Goal: Find specific page/section: Find specific page/section

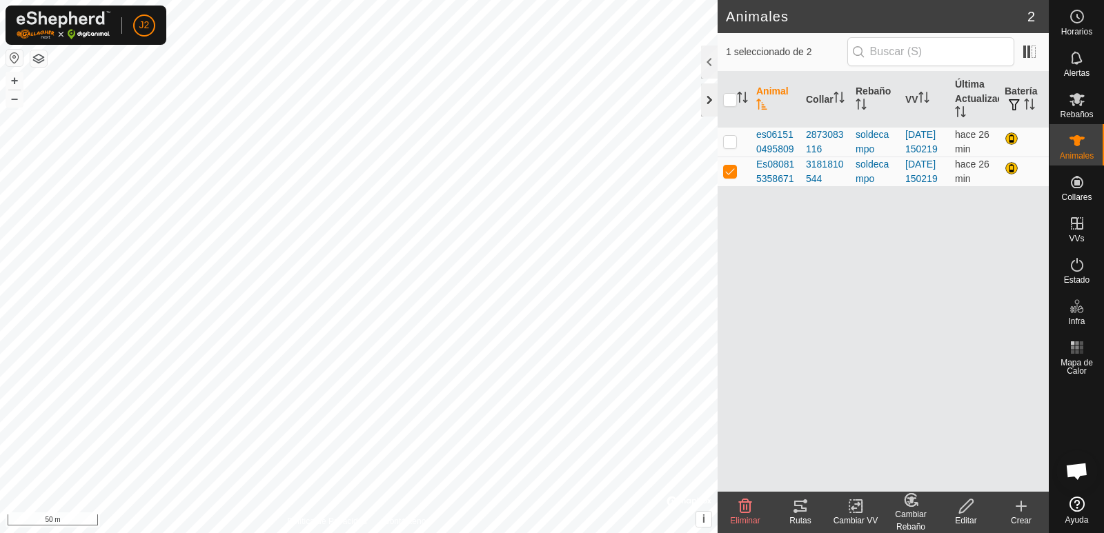
click at [704, 96] on div at bounding box center [709, 99] width 17 height 33
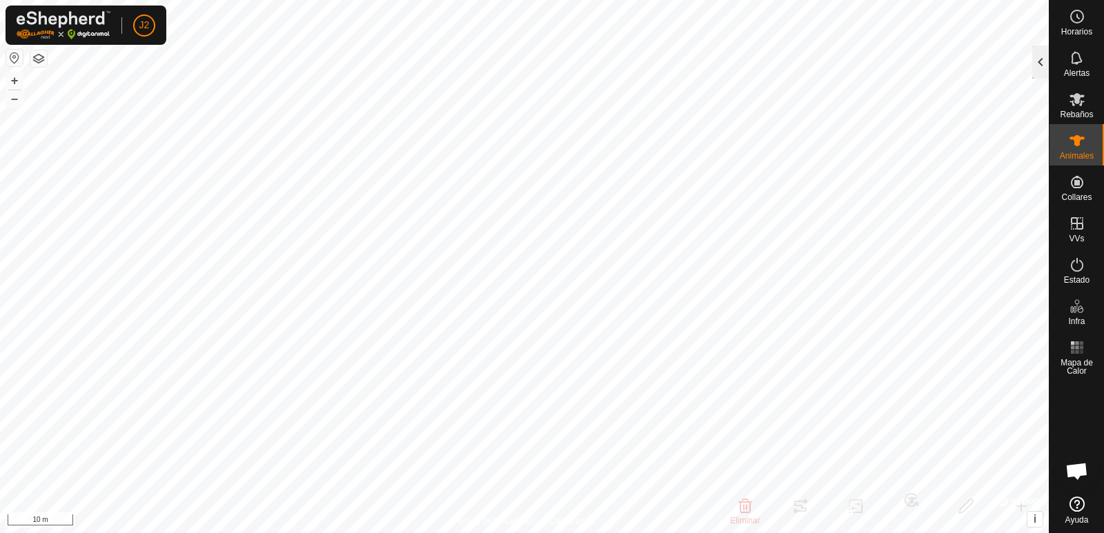
click at [1042, 63] on div at bounding box center [1040, 62] width 17 height 33
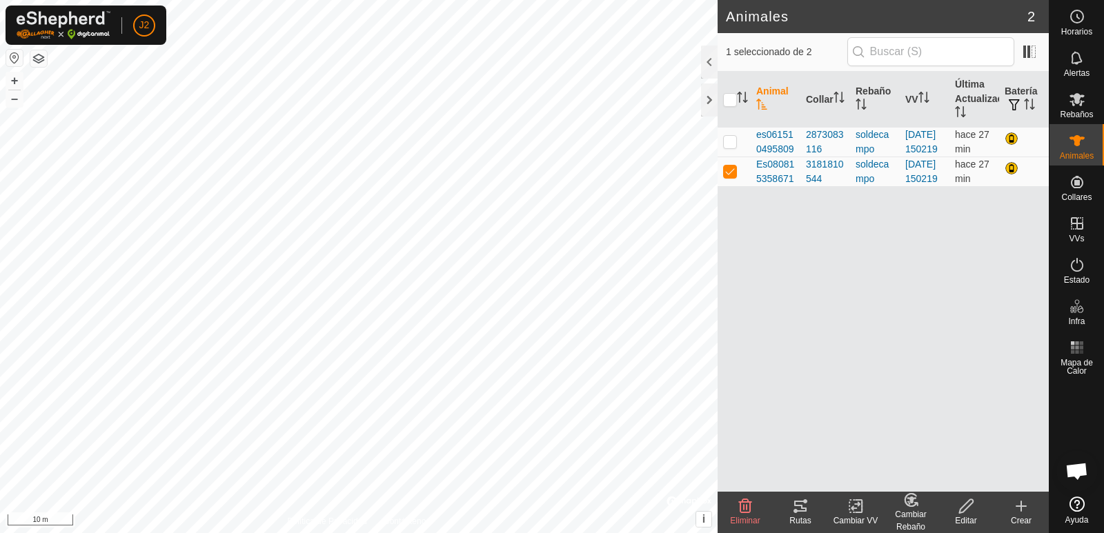
click at [794, 517] on div "Rutas" at bounding box center [800, 521] width 55 height 12
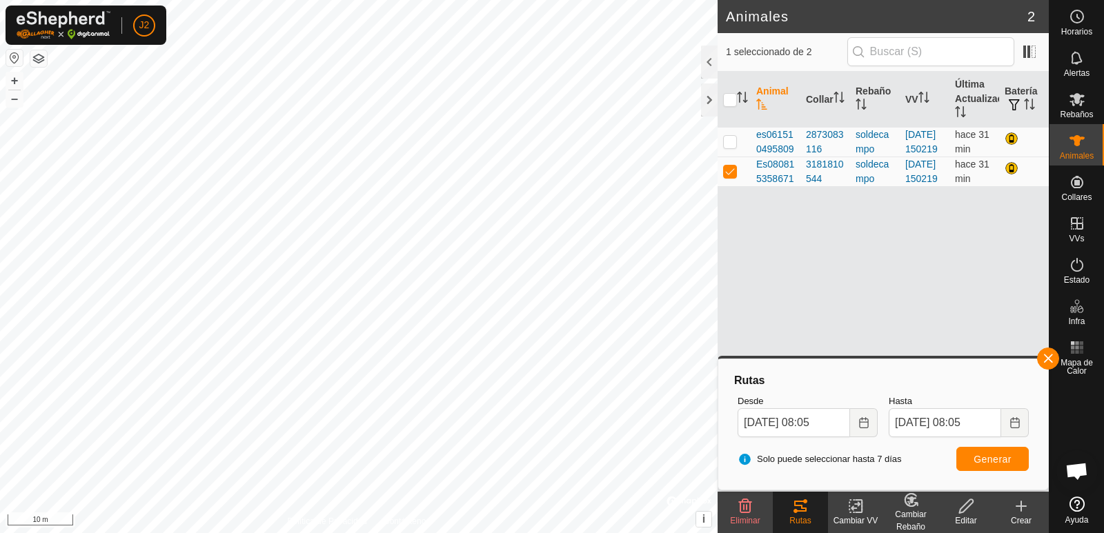
click at [10, 55] on button "button" at bounding box center [14, 58] width 17 height 17
click at [712, 105] on div at bounding box center [709, 99] width 17 height 33
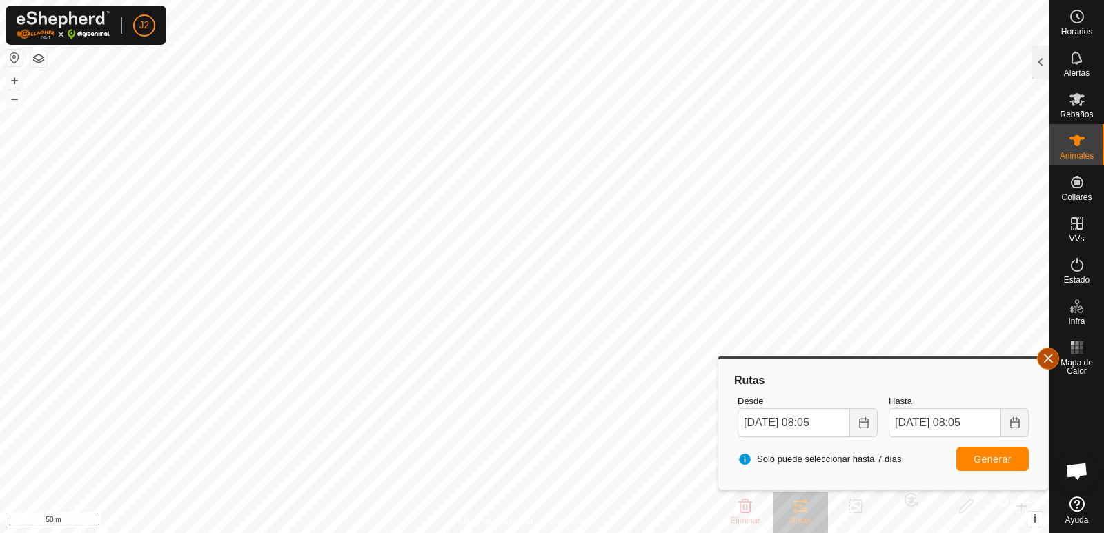
click at [1049, 364] on button "button" at bounding box center [1048, 359] width 22 height 22
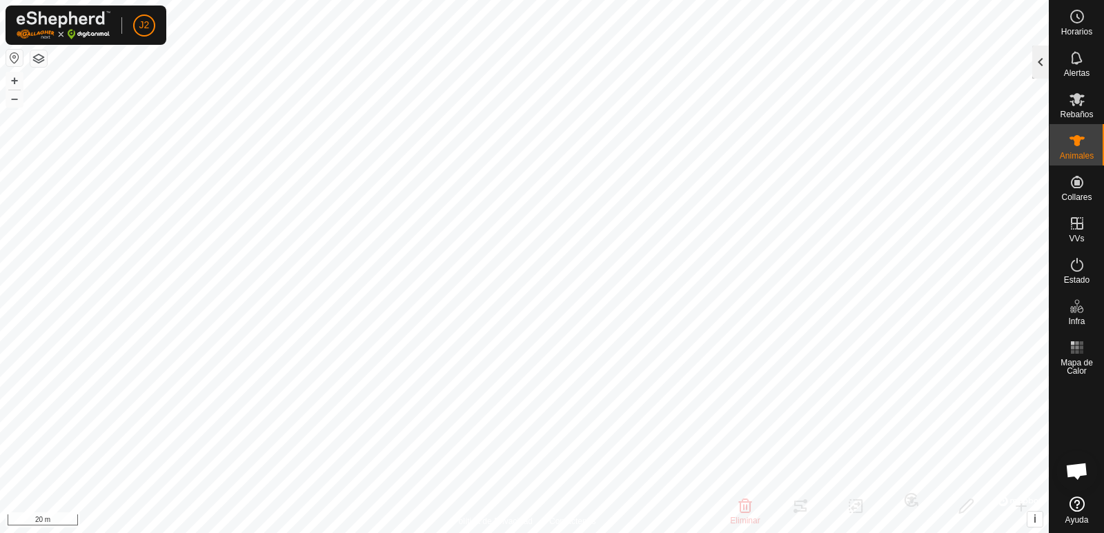
click at [1038, 66] on div at bounding box center [1040, 62] width 17 height 33
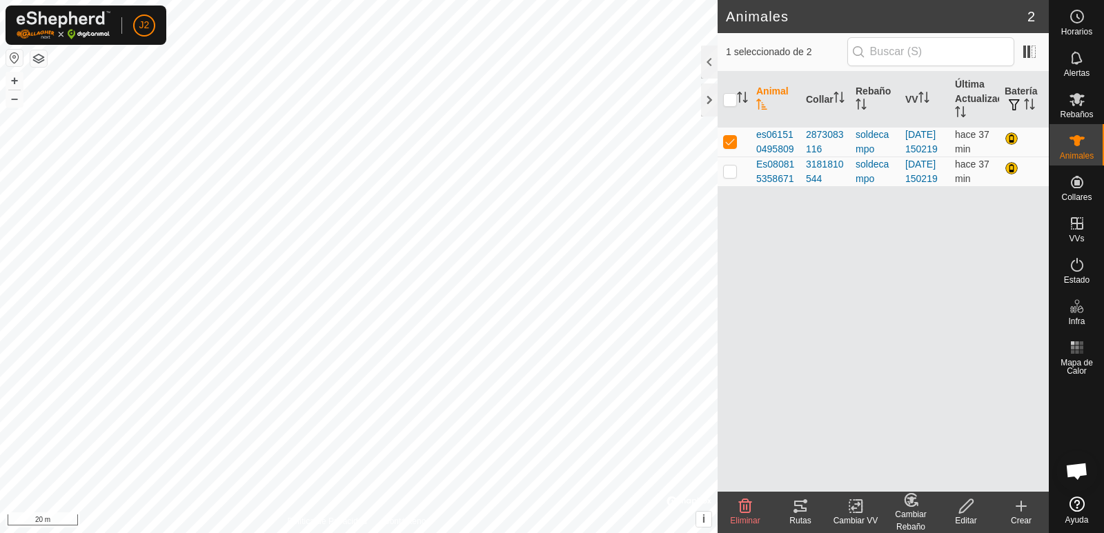
click at [801, 510] on icon at bounding box center [800, 506] width 12 height 11
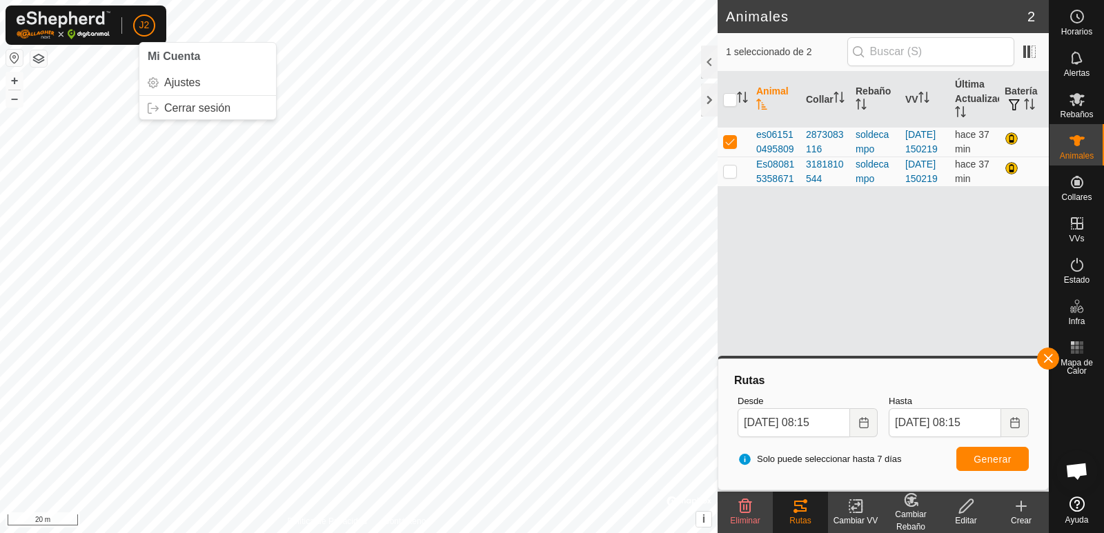
click at [17, 56] on button "button" at bounding box center [14, 58] width 17 height 17
